Goal: Find specific page/section: Find specific page/section

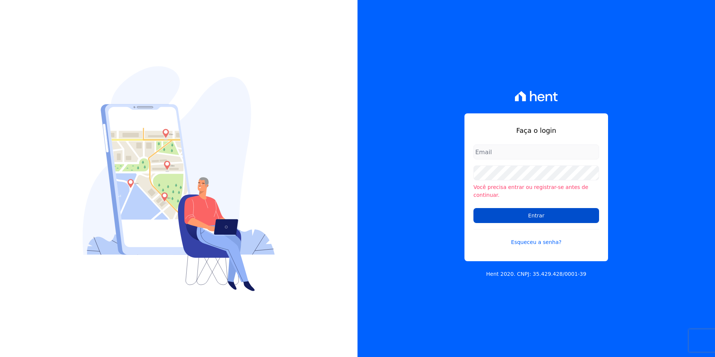
type input "[PERSON_NAME][EMAIL_ADDRESS][PERSON_NAME][DOMAIN_NAME]"
click at [535, 213] on input "Entrar" at bounding box center [536, 215] width 126 height 15
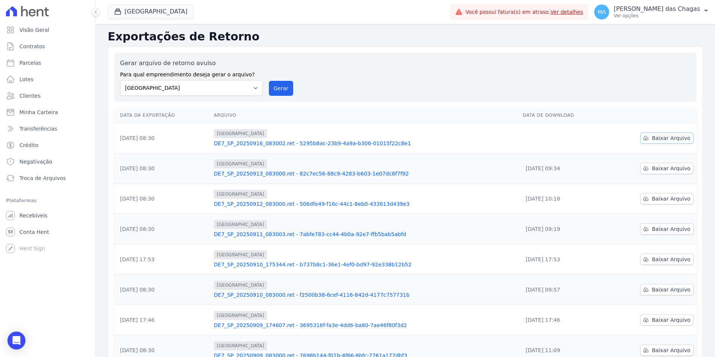
click at [648, 142] on link "Baixar Arquivo" at bounding box center [666, 137] width 53 height 11
click at [505, 79] on div "Gerar arquivo de retorno avulso Para qual empreendimento deseja gerar o arquivo…" at bounding box center [405, 77] width 571 height 37
click at [570, 13] on link "Ver detalhes" at bounding box center [566, 12] width 33 height 6
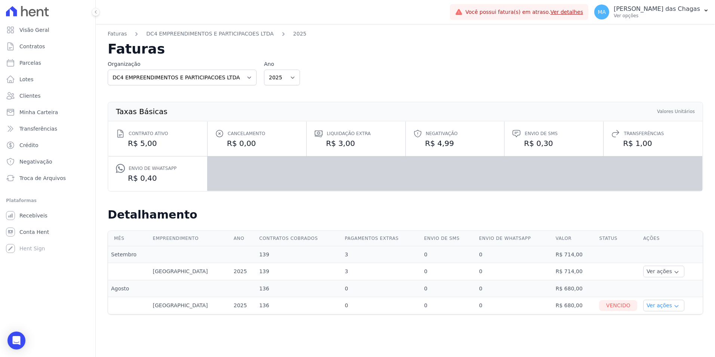
click at [650, 305] on button "Ver ações" at bounding box center [663, 305] width 41 height 12
click at [651, 317] on link "Ver detalhes" at bounding box center [673, 317] width 55 height 8
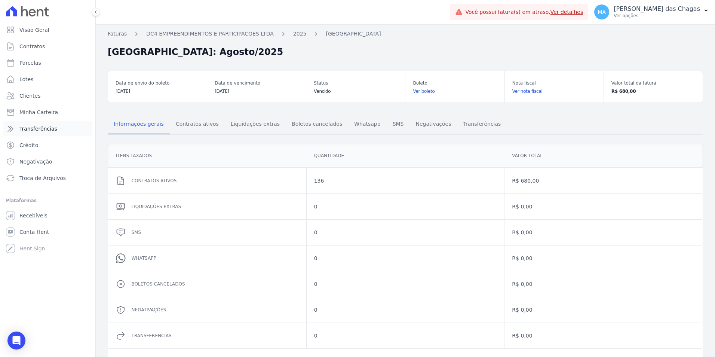
click at [39, 132] on span "Transferências" at bounding box center [38, 128] width 38 height 7
